Goal: Find specific page/section

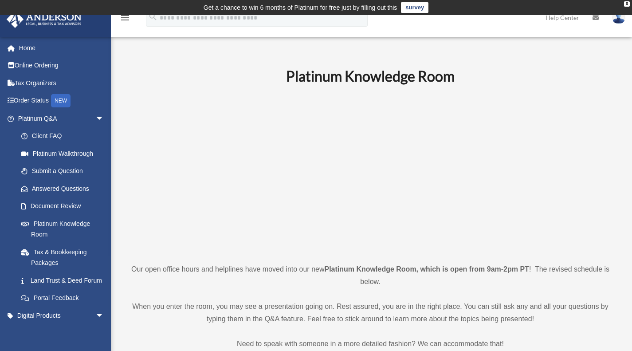
click at [56, 151] on link "Platinum Walkthrough" at bounding box center [64, 154] width 105 height 18
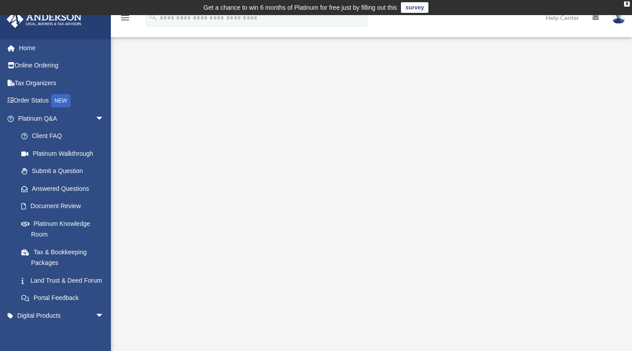
click at [61, 219] on link "Platinum Knowledge Room" at bounding box center [64, 229] width 105 height 28
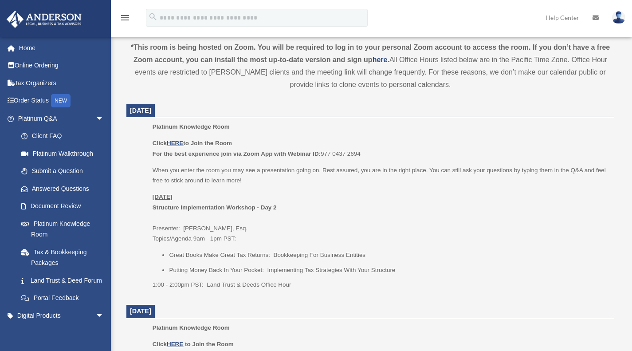
scroll to position [320, 0]
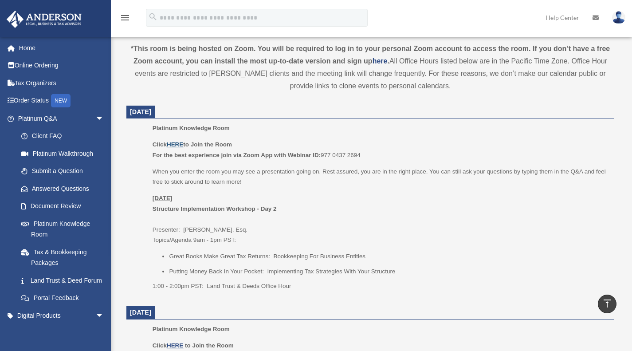
click at [180, 145] on u "HERE" at bounding box center [175, 144] width 16 height 7
